Goal: Information Seeking & Learning: Understand process/instructions

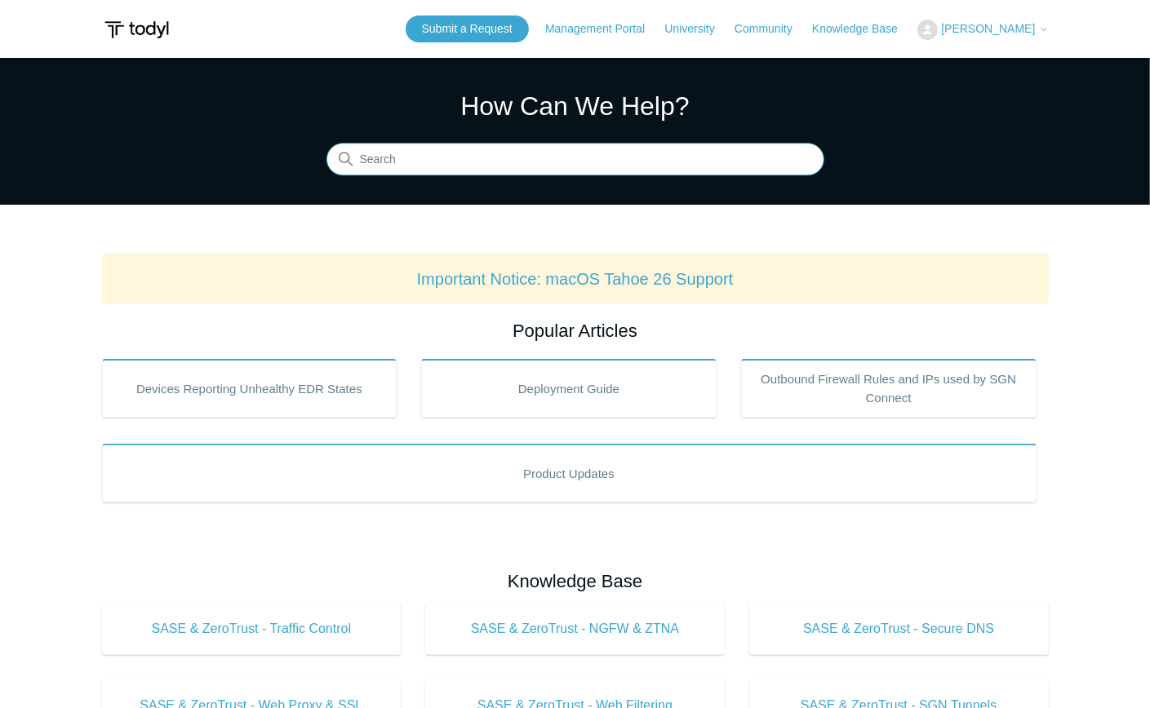
click at [478, 165] on input "Search" at bounding box center [575, 160] width 498 height 33
type input "cod 104"
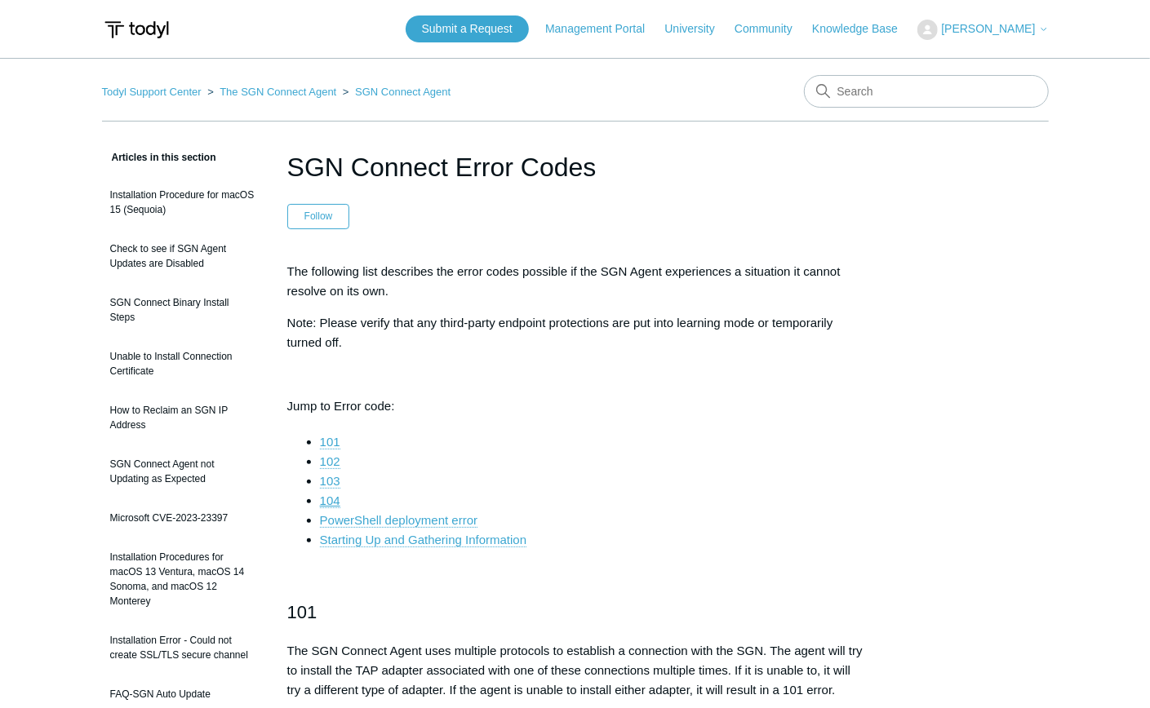
drag, startPoint x: 326, startPoint y: 500, endPoint x: 362, endPoint y: 496, distance: 36.1
click at [326, 500] on link "104" at bounding box center [330, 501] width 20 height 15
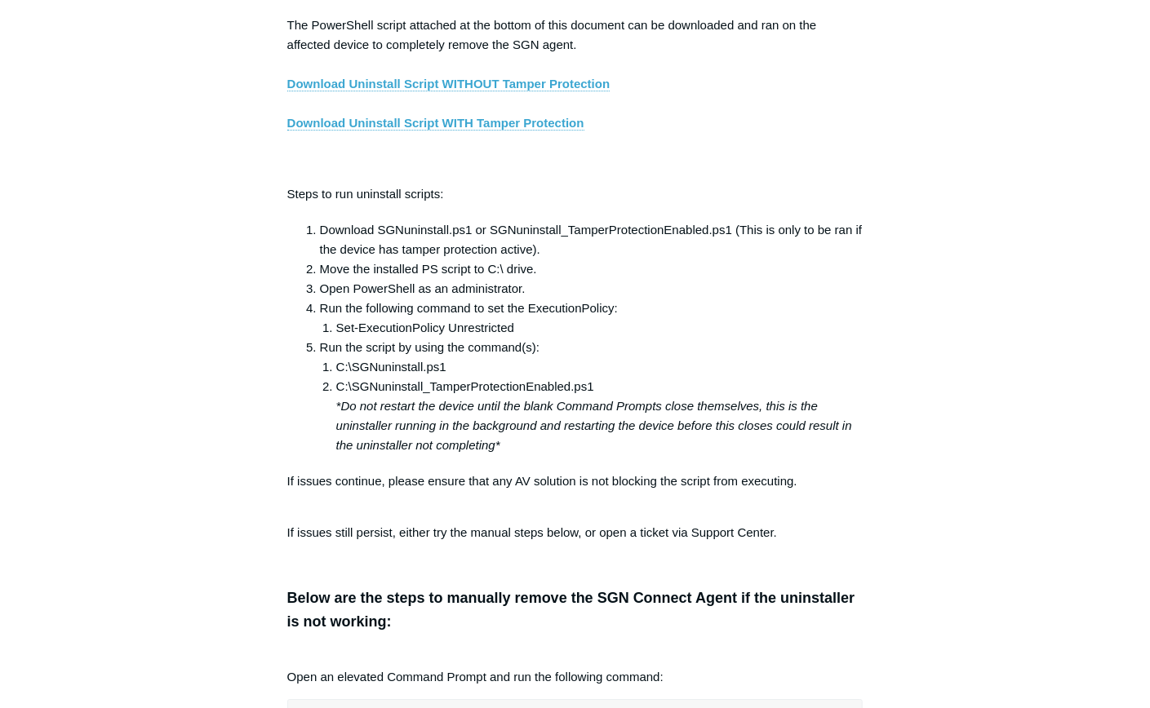
scroll to position [2649, 0]
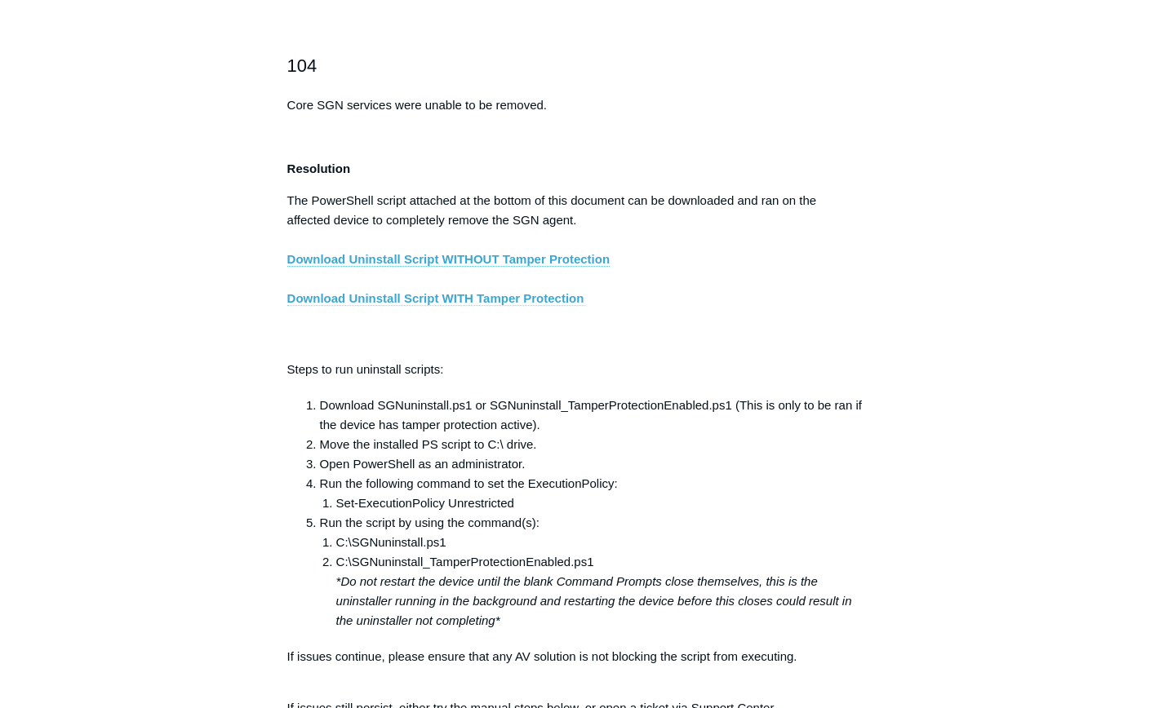
click at [469, 303] on link "Download Uninstall Script WITH Tamper Protection" at bounding box center [435, 298] width 297 height 15
click at [600, 69] on h2 "104" at bounding box center [575, 65] width 576 height 29
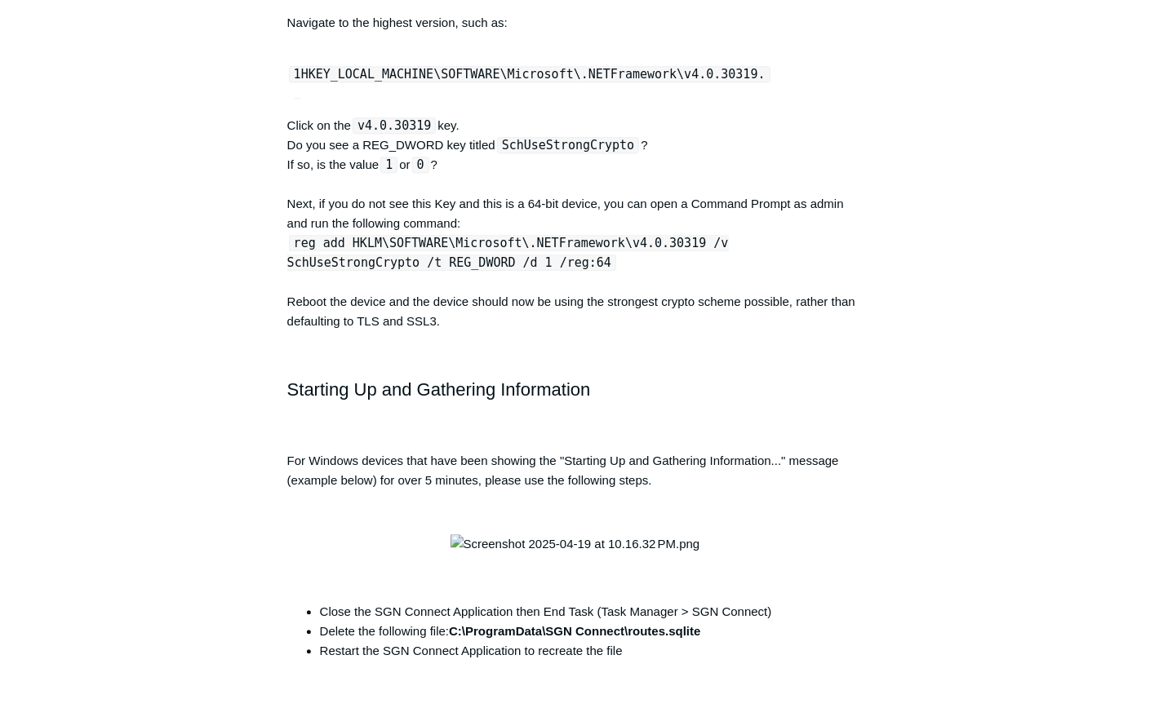
scroll to position [5749, 0]
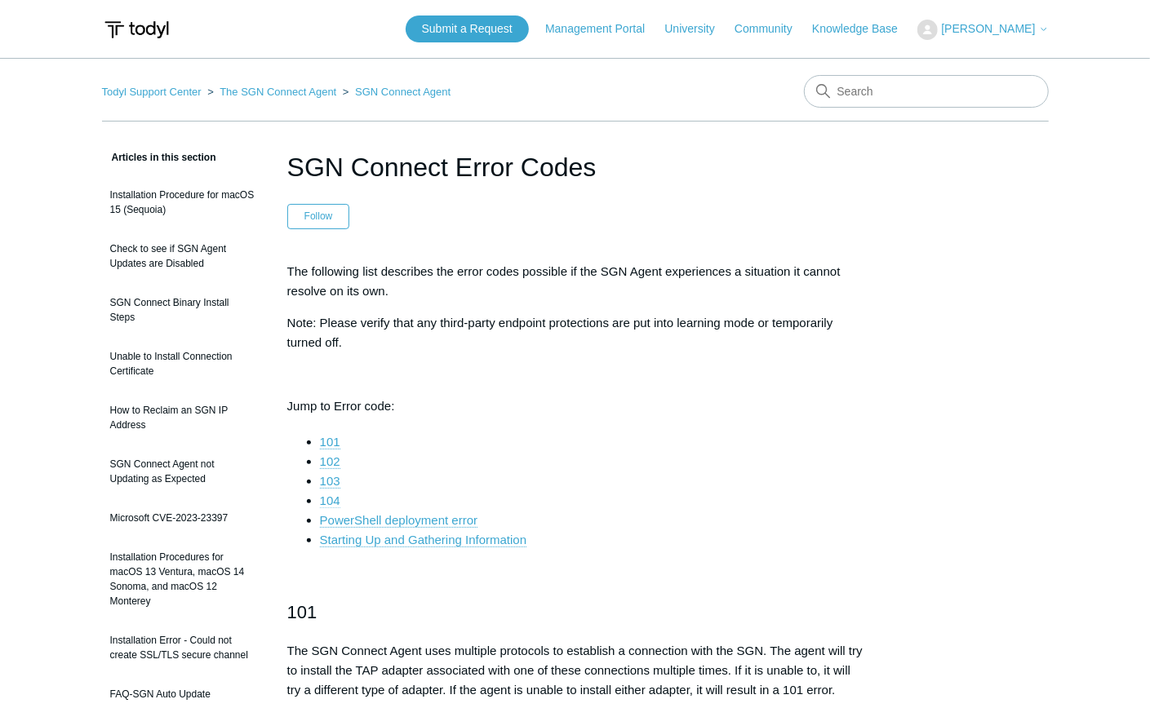
click at [329, 500] on link "104" at bounding box center [330, 501] width 20 height 15
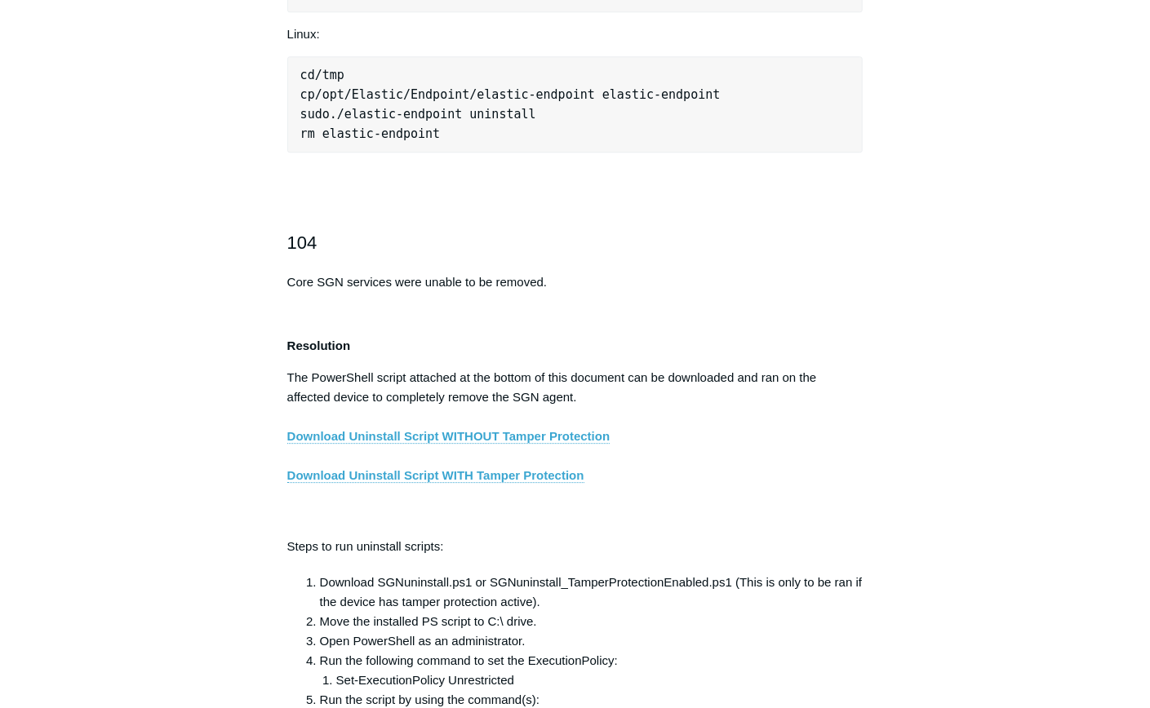
scroll to position [2486, 0]
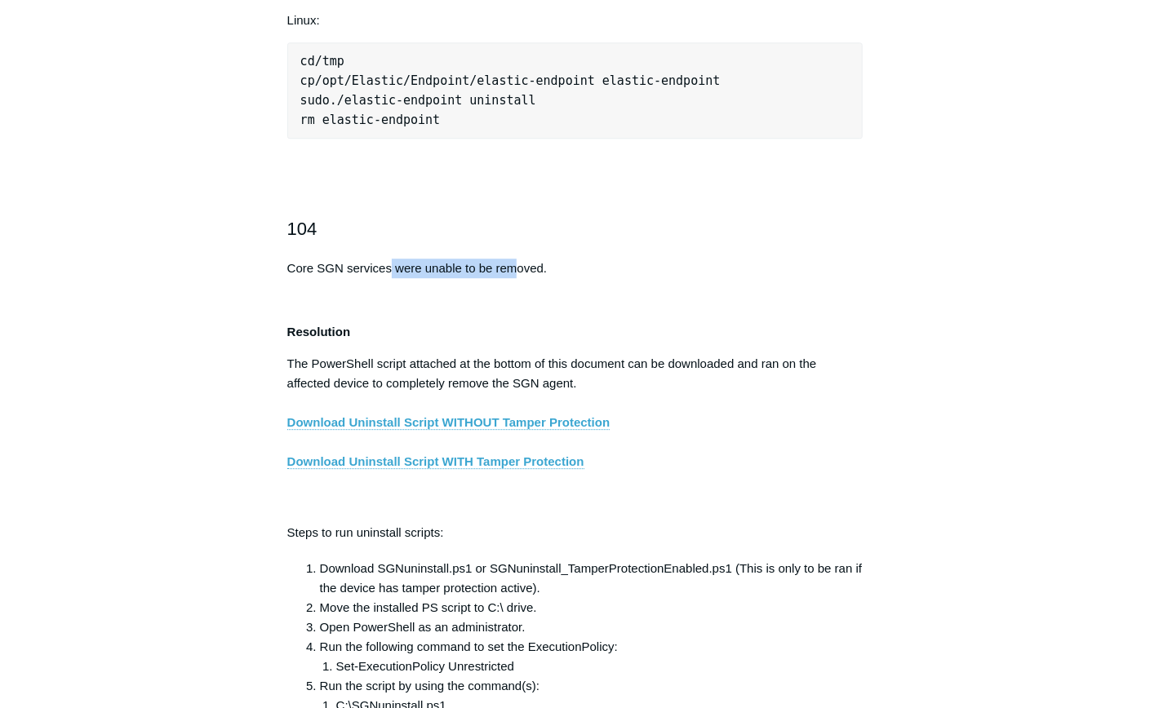
drag, startPoint x: 393, startPoint y: 276, endPoint x: 517, endPoint y: 277, distance: 124.0
click at [517, 277] on p "Core SGN services were unable to be removed." at bounding box center [575, 269] width 576 height 20
drag, startPoint x: 517, startPoint y: 277, endPoint x: 491, endPoint y: 272, distance: 26.4
click at [485, 268] on p "Core SGN services were unable to be removed." at bounding box center [575, 269] width 576 height 20
click at [457, 272] on p "Core SGN services were unable to be removed." at bounding box center [575, 269] width 576 height 20
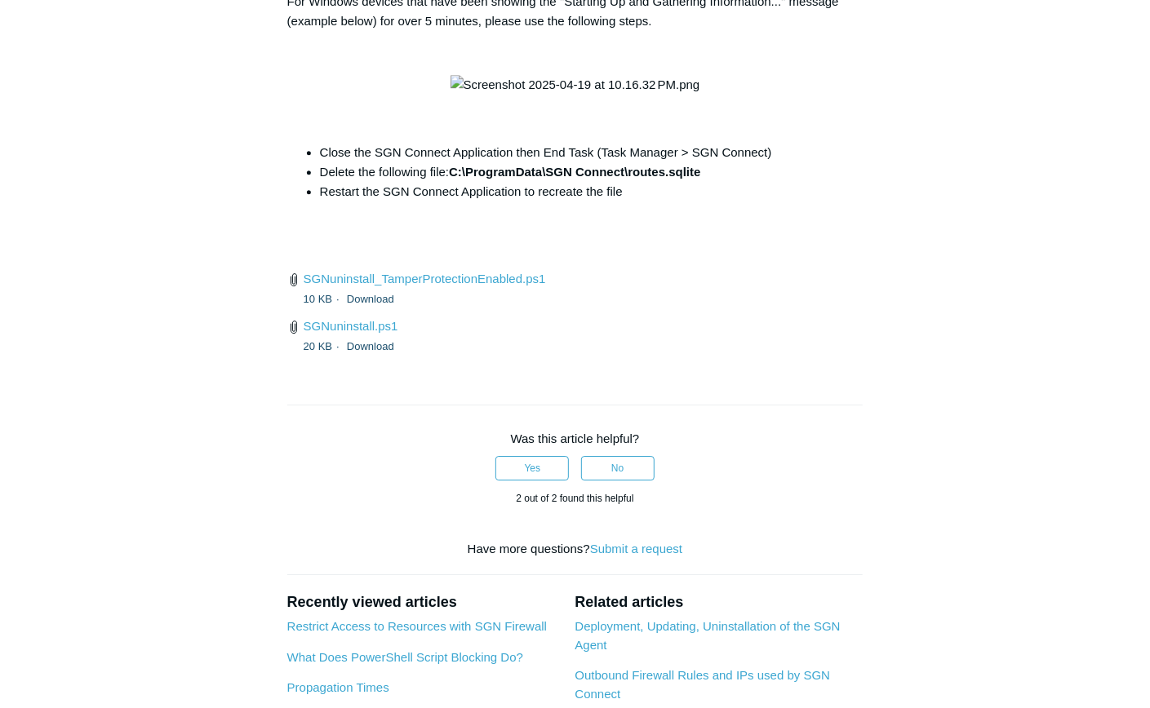
scroll to position [6239, 0]
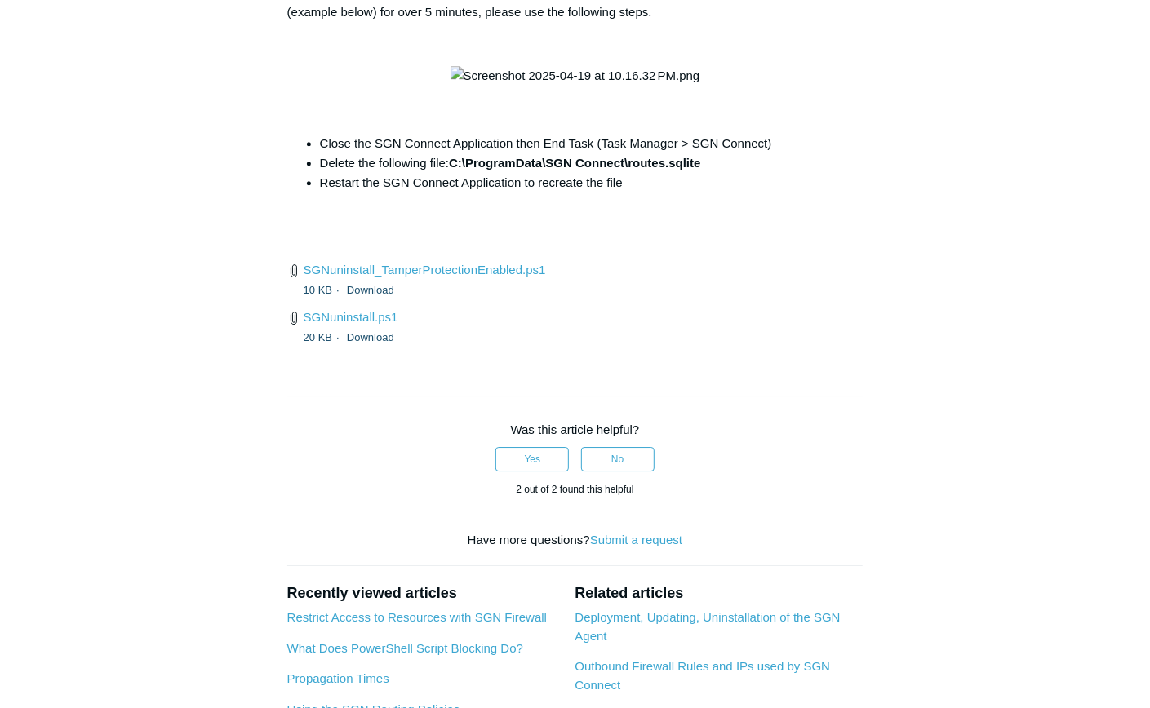
drag, startPoint x: 290, startPoint y: 53, endPoint x: 589, endPoint y: 54, distance: 298.6
drag, startPoint x: 578, startPoint y: 399, endPoint x: 752, endPoint y: 402, distance: 174.6
click at [752, 173] on li "Delete the following file: C:\ProgramData\SGN Connect\routes.sqlite" at bounding box center [591, 163] width 543 height 20
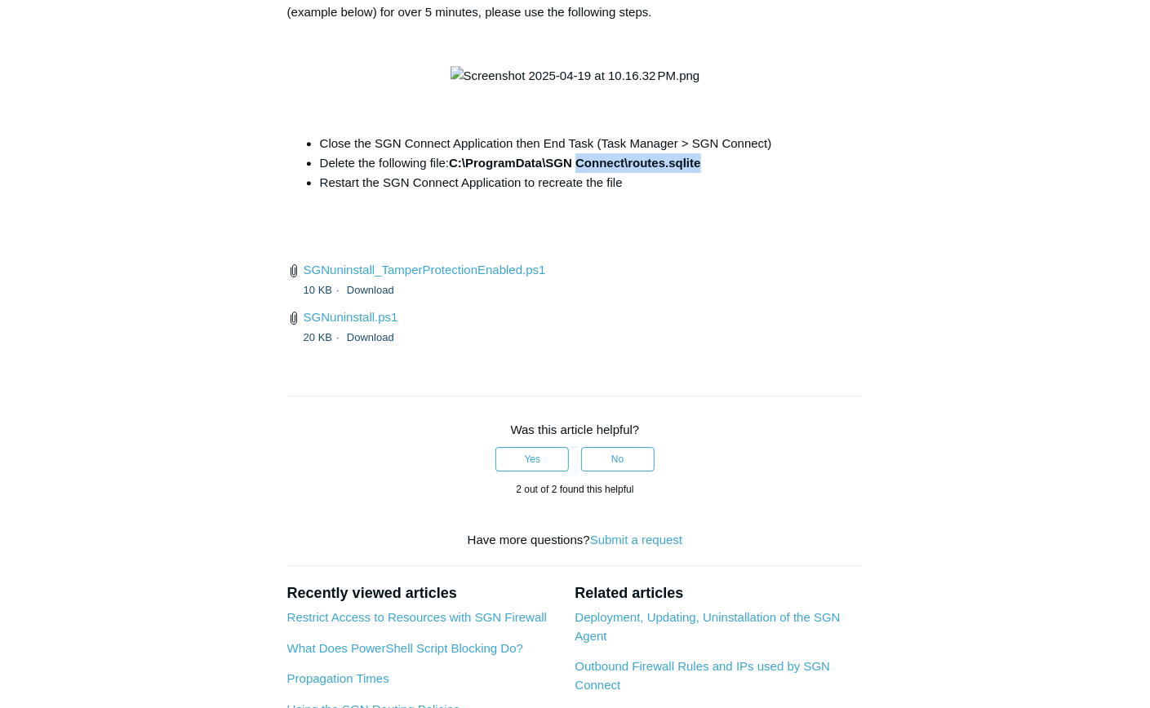
drag, startPoint x: 752, startPoint y: 402, endPoint x: 633, endPoint y: 401, distance: 119.1
click at [633, 170] on strong "C:\ProgramData\SGN Connect\routes.sqlite" at bounding box center [574, 163] width 251 height 14
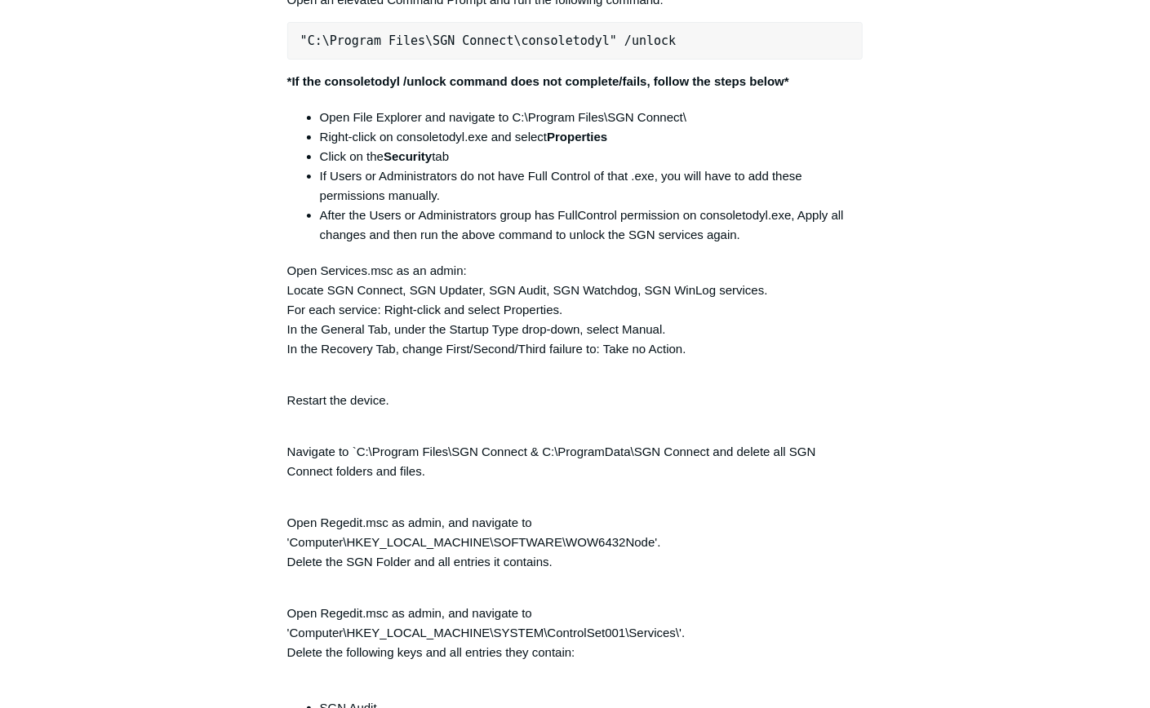
scroll to position [3520, 0]
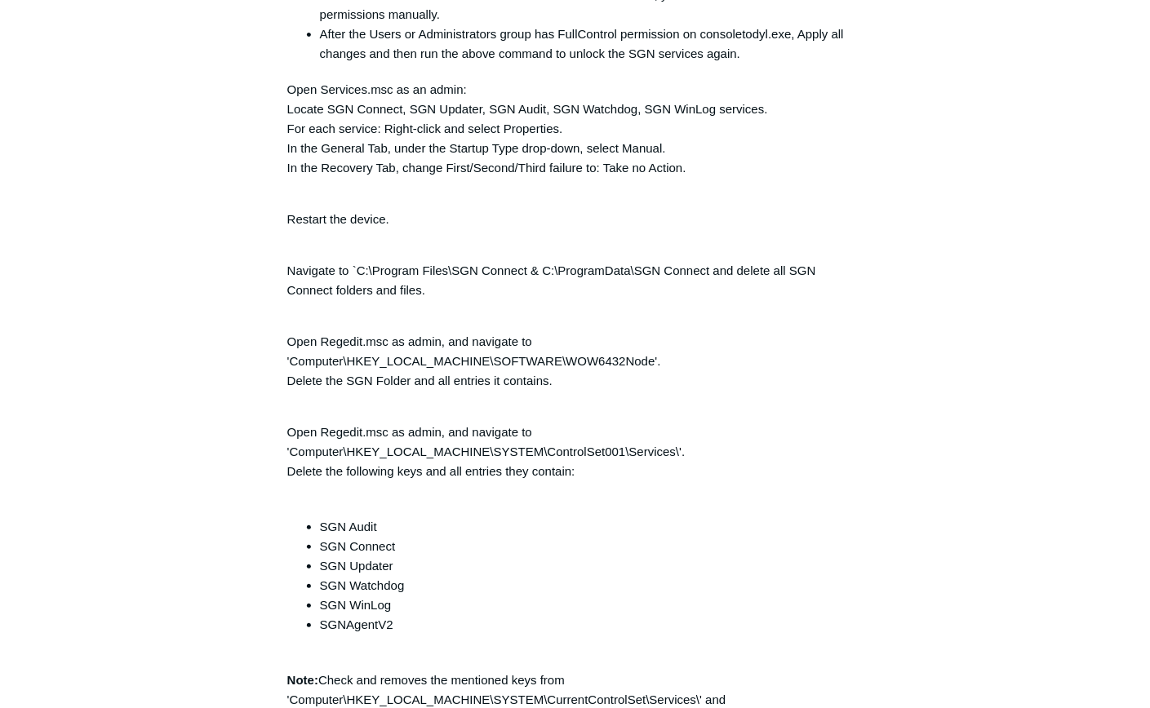
scroll to position [3628, 0]
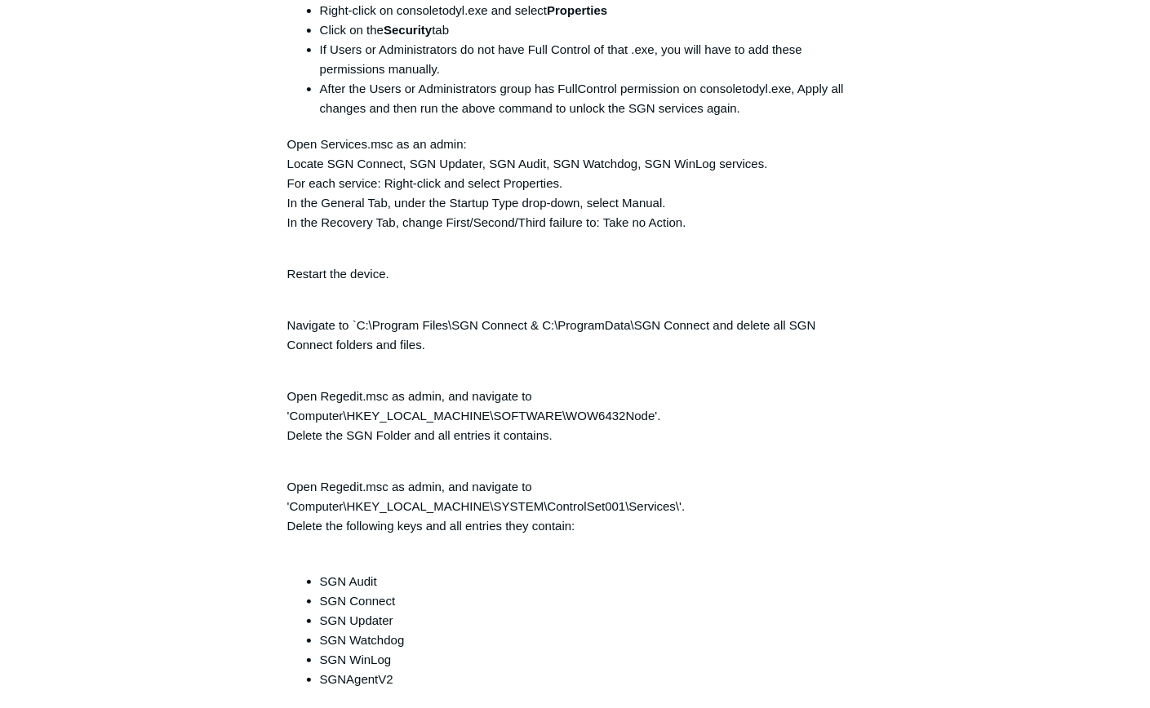
click at [267, 337] on article "SGN Connect Error Codes Follow Not yet followed by anyone The following list de…" at bounding box center [575, 26] width 625 height 7012
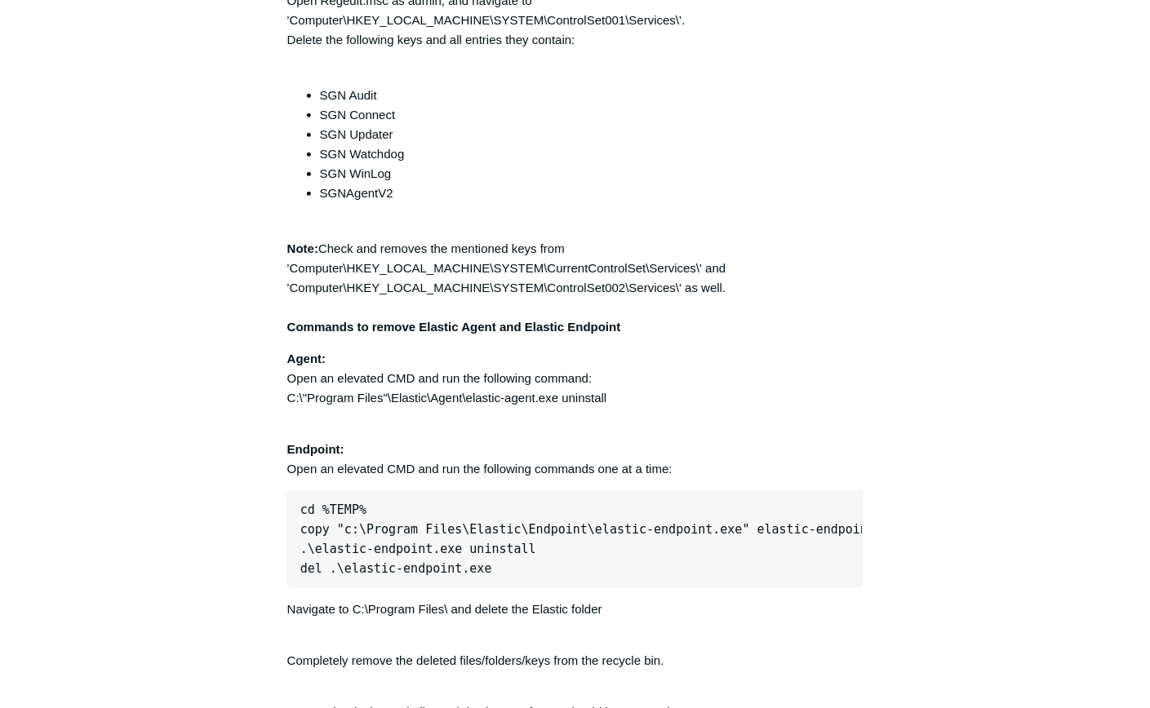
scroll to position [4118, 0]
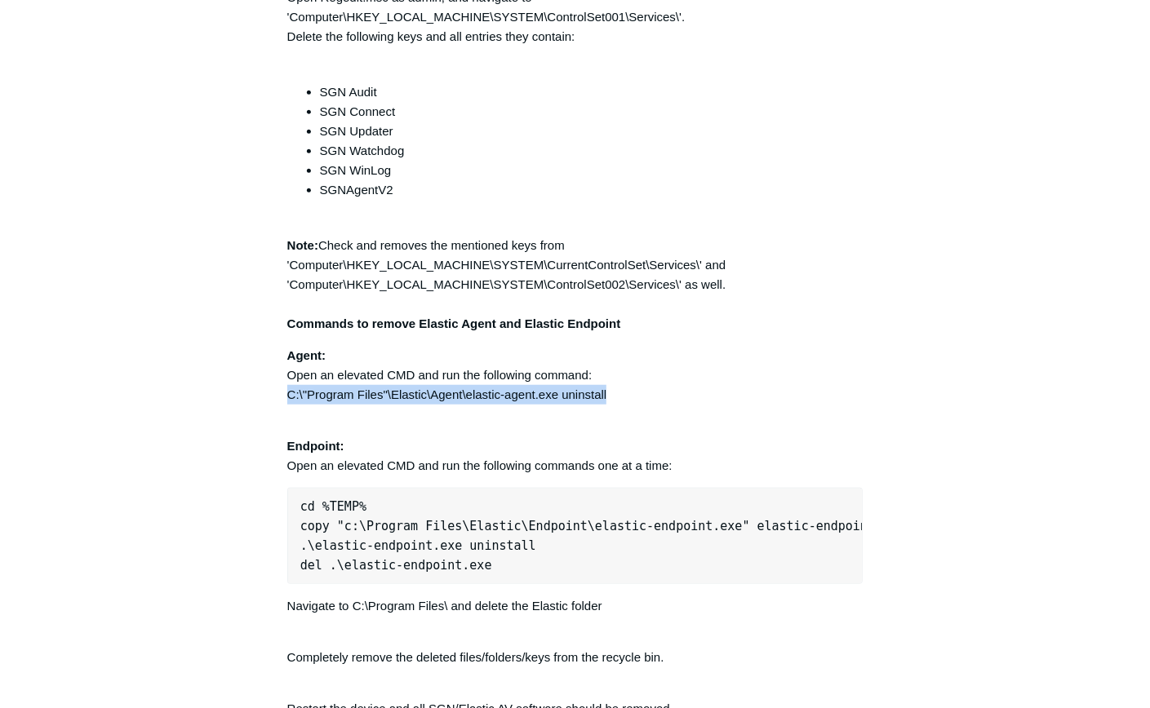
drag, startPoint x: 285, startPoint y: 396, endPoint x: 611, endPoint y: 401, distance: 326.4
copy p "C:\"Program Files"\Elastic\Agent\elastic-agent.exe uninstall"
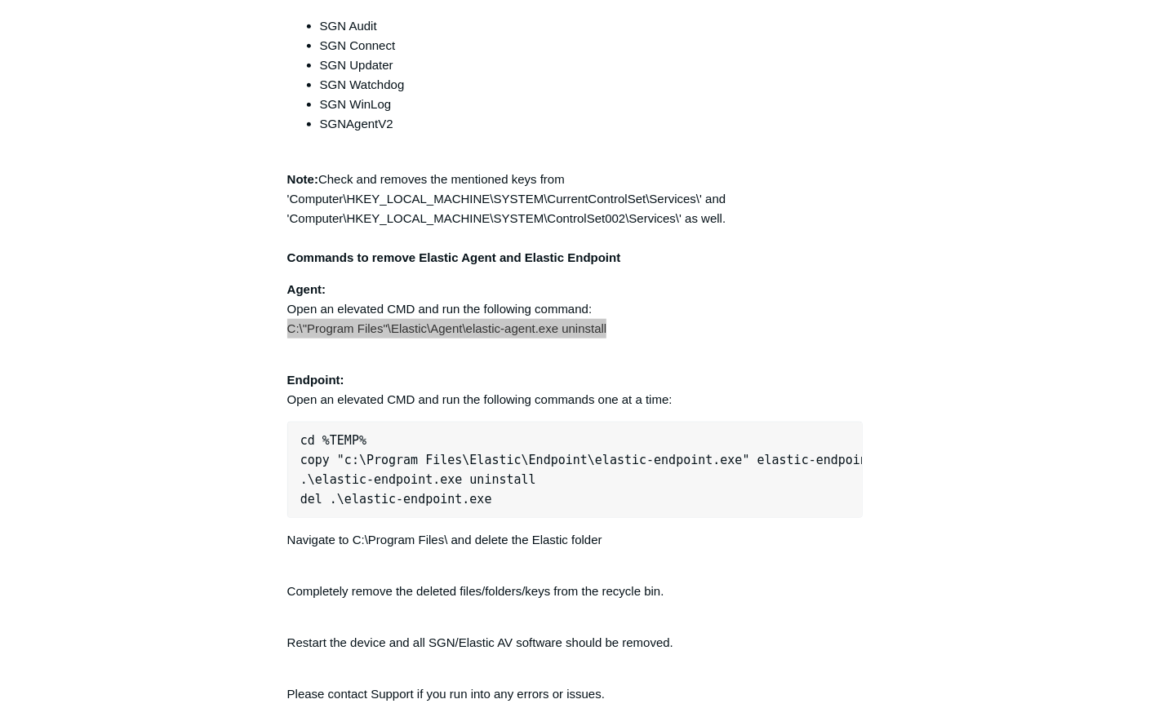
scroll to position [4226, 0]
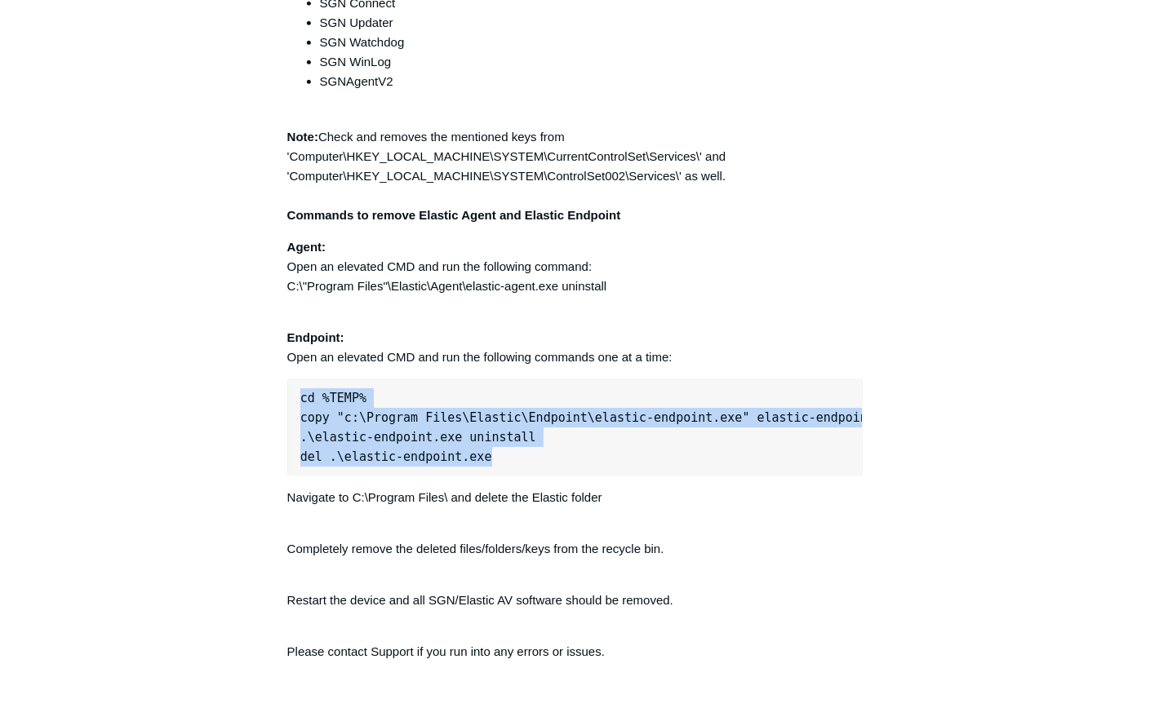
drag, startPoint x: 299, startPoint y: 401, endPoint x: 491, endPoint y: 463, distance: 201.3
click at [491, 463] on pre "cd %TEMP% copy "c:\Program Files\Elastic\Endpoint\elastic-endpoint.exe" elastic…" at bounding box center [575, 427] width 576 height 96
copy pre "cd %TEMP% copy "c:\Program Files\Elastic\Endpoint\elastic-endpoint.exe" elastic…"
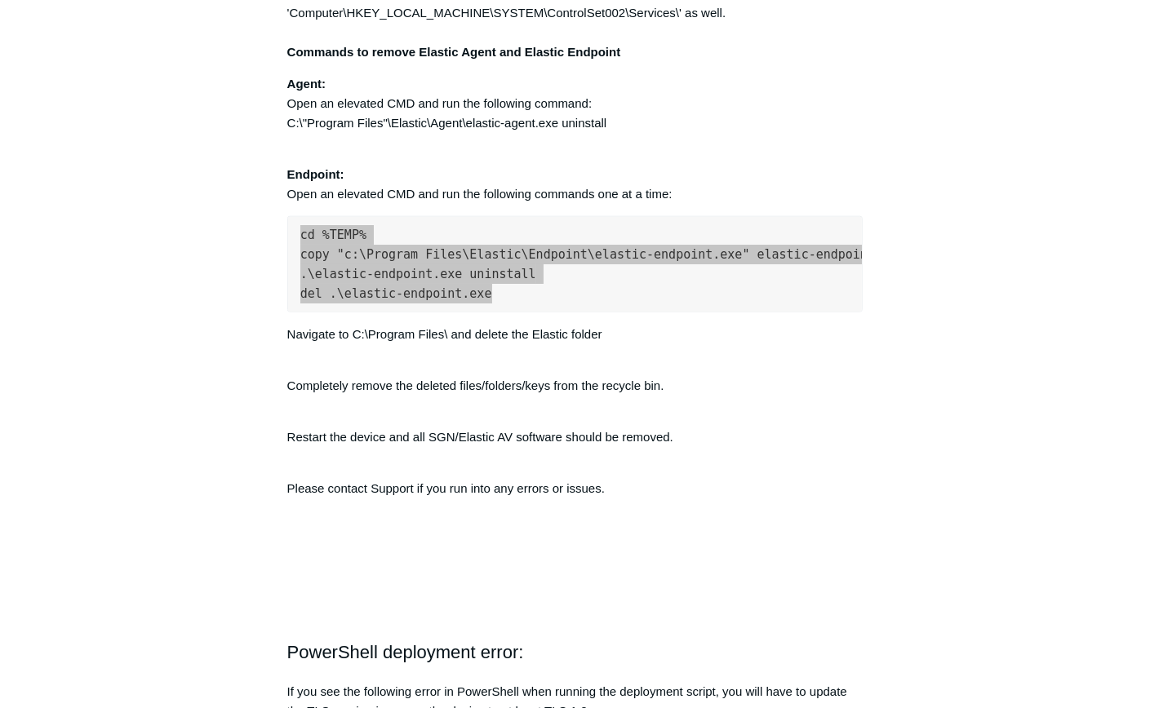
scroll to position [4281, 0]
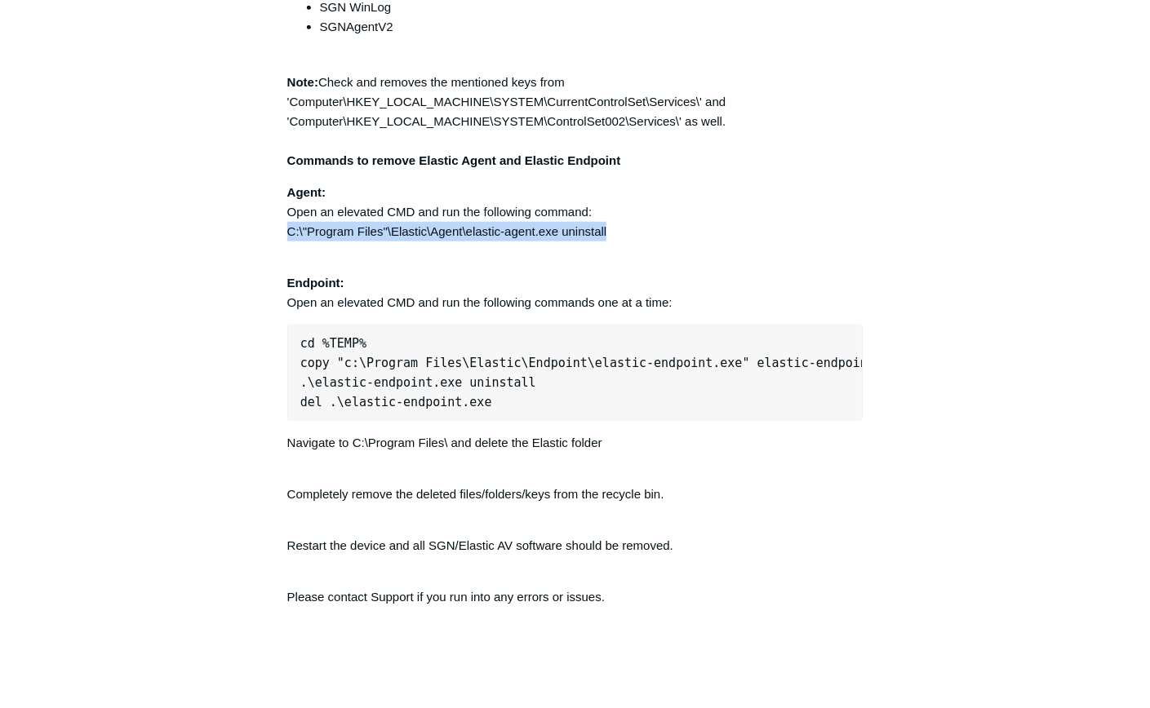
drag, startPoint x: 618, startPoint y: 232, endPoint x: 281, endPoint y: 234, distance: 336.1
copy p "C:\"Program Files"\Elastic\Agent\elastic-agent.exe uninstall"
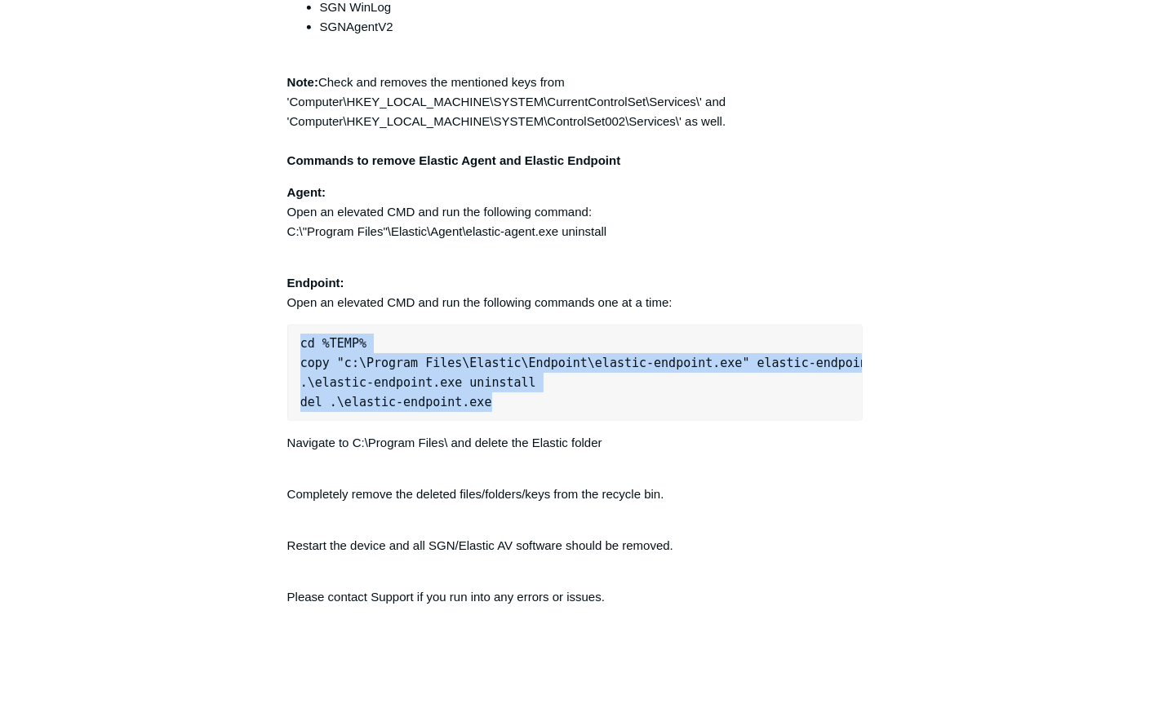
drag, startPoint x: 485, startPoint y: 405, endPoint x: 292, endPoint y: 344, distance: 202.0
click at [292, 344] on pre "cd %TEMP% copy "c:\Program Files\Elastic\Endpoint\elastic-endpoint.exe" elastic…" at bounding box center [575, 373] width 576 height 96
copy pre "cd %TEMP% copy "c:\Program Files\Elastic\Endpoint\elastic-endpoint.exe" elastic…"
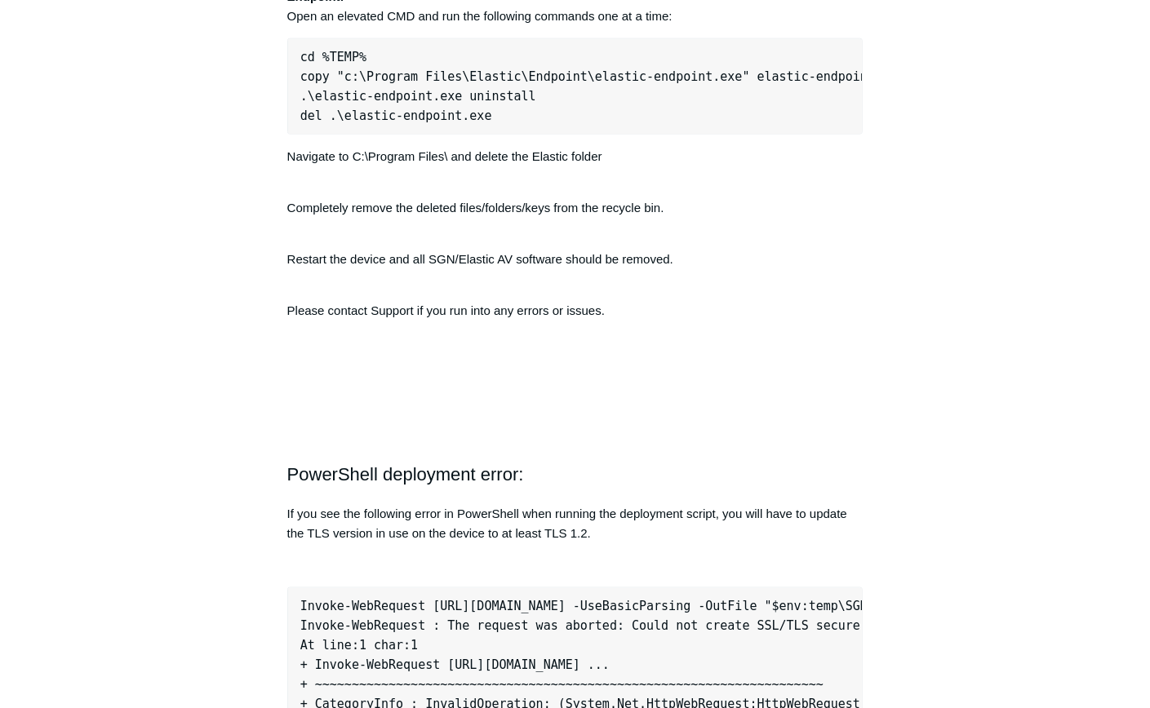
scroll to position [4607, 0]
